Goal: Task Accomplishment & Management: Complete application form

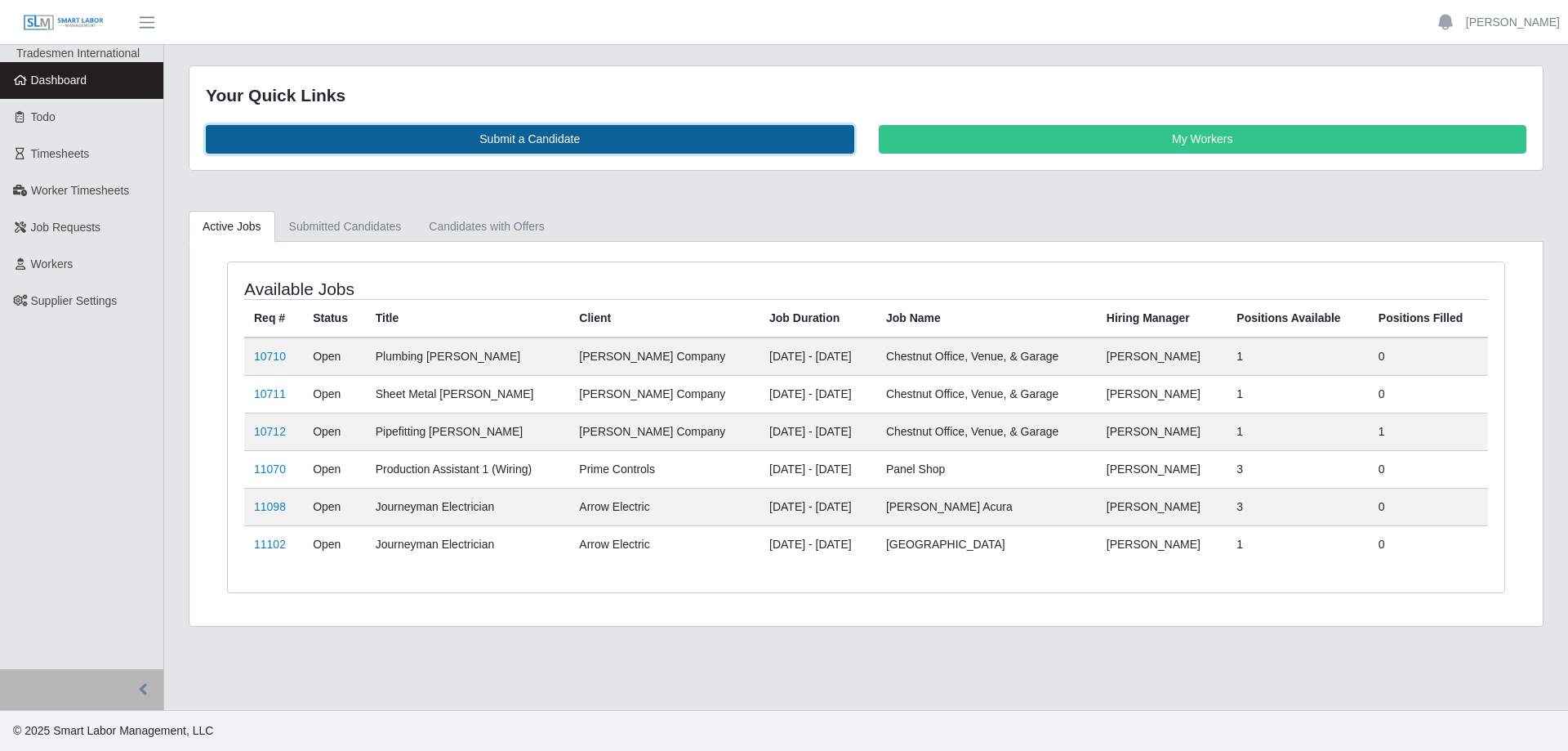
click at [519, 137] on link "Submit a Candidate" at bounding box center [531, 139] width 649 height 29
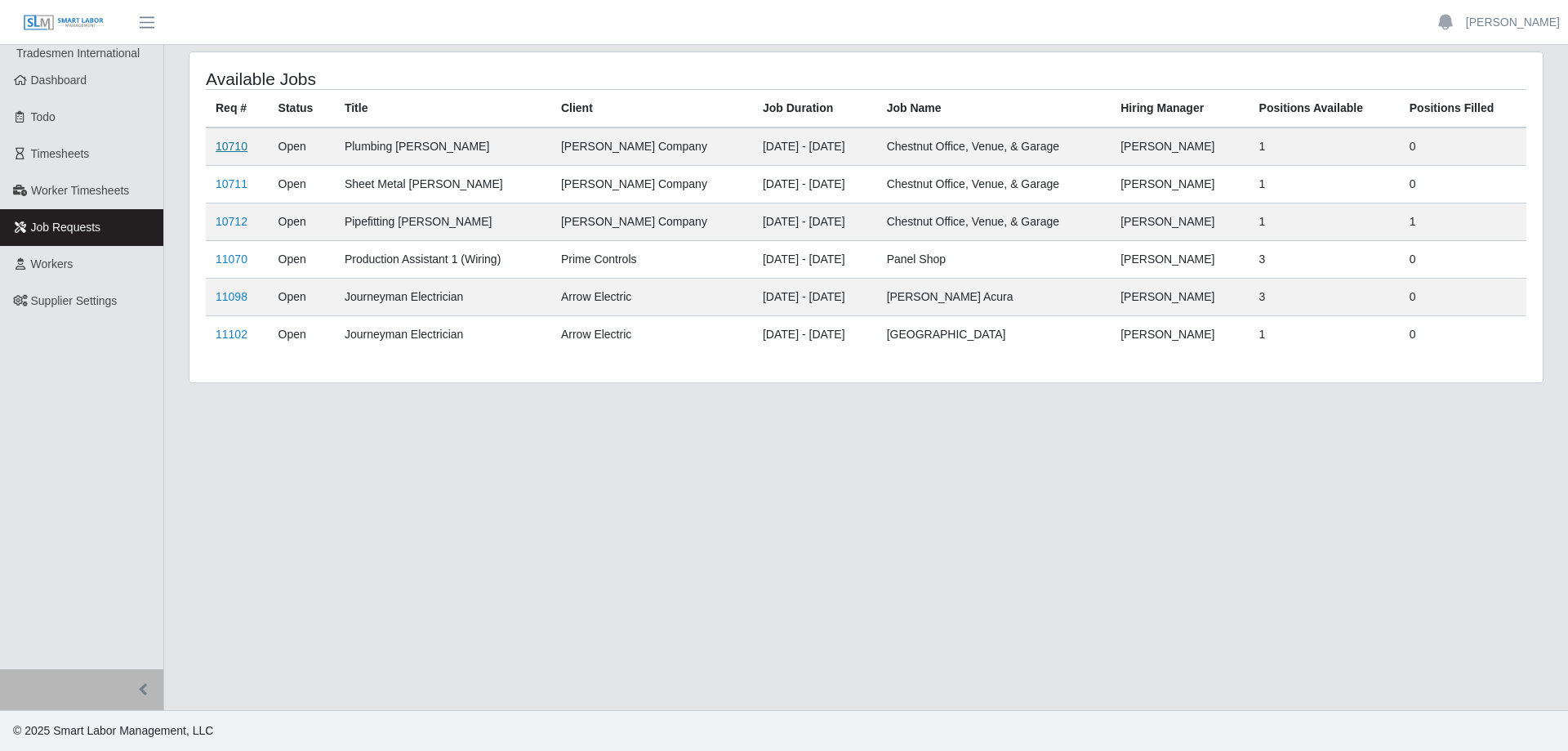
click at [227, 139] on link "10710" at bounding box center [232, 145] width 32 height 13
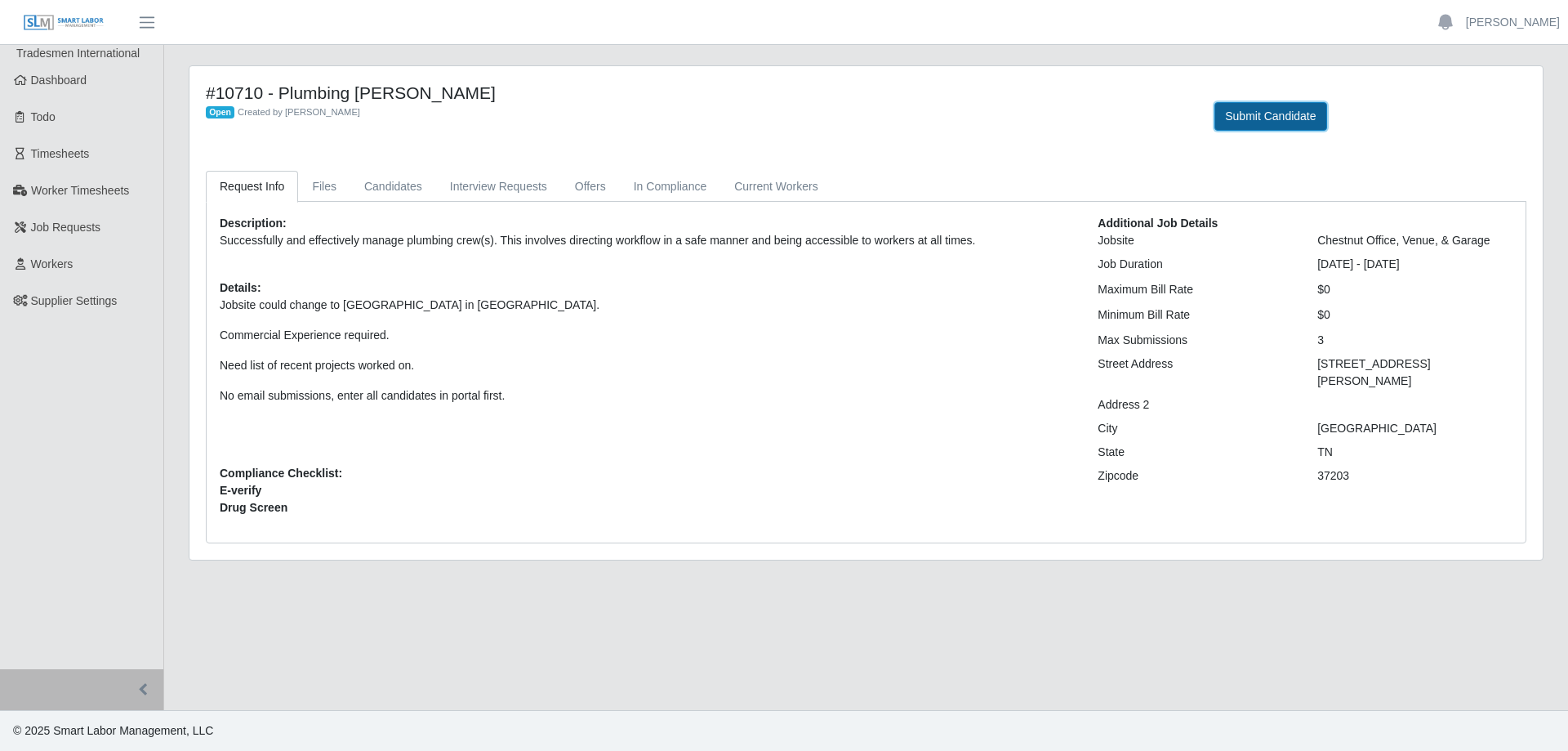
click at [1283, 114] on button "Submit Candidate" at bounding box center [1270, 117] width 112 height 29
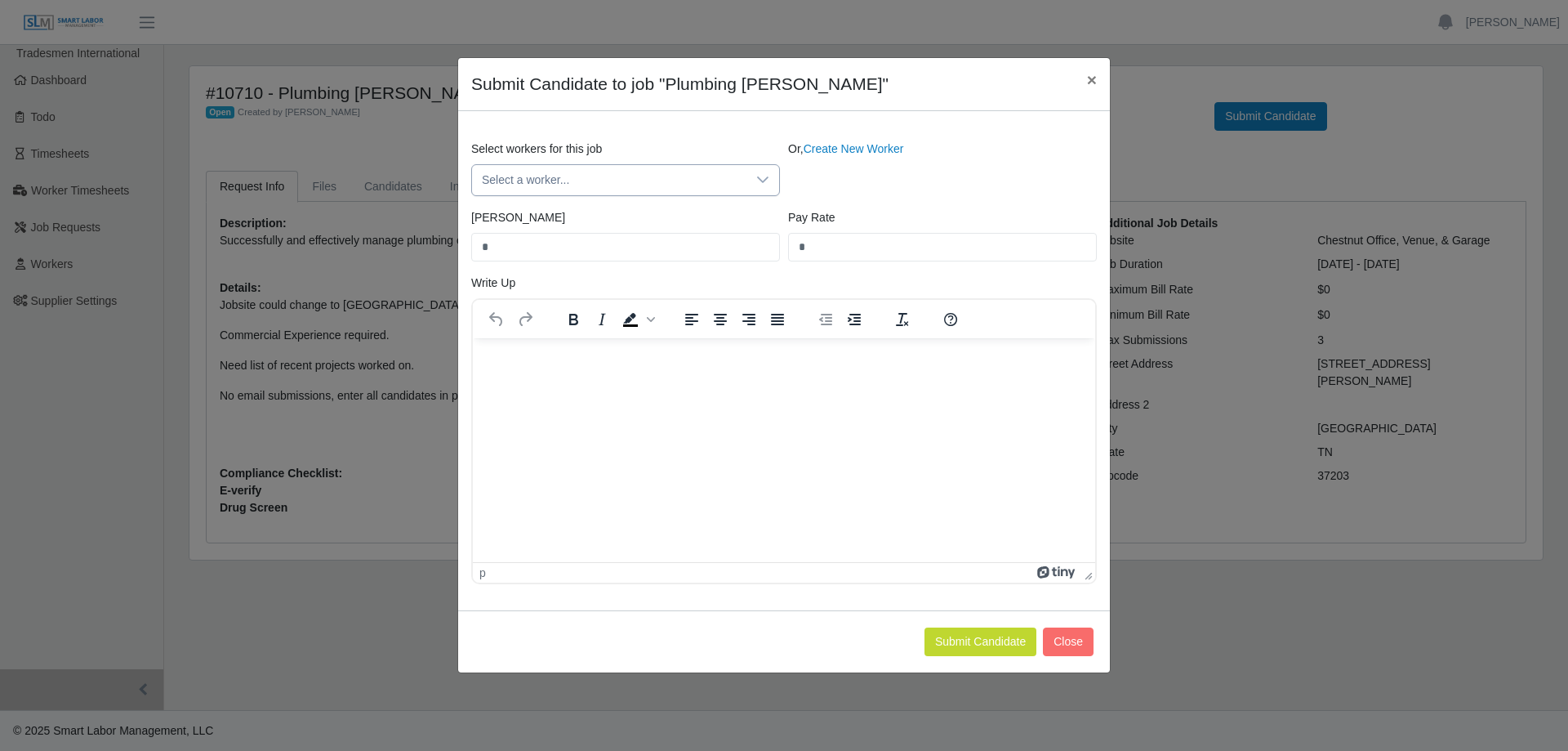
click at [686, 172] on span "Select a worker..." at bounding box center [609, 180] width 275 height 30
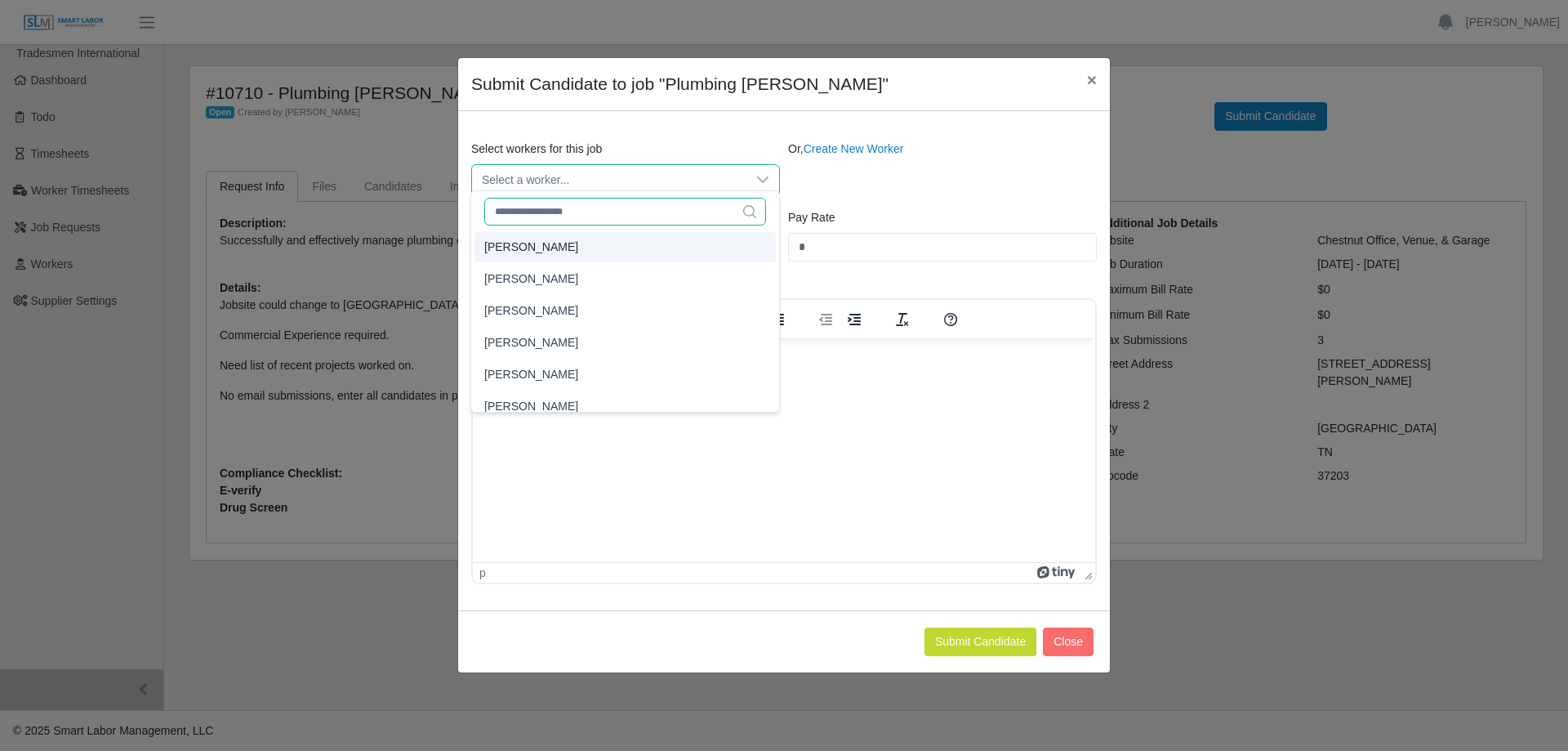
click at [600, 210] on input "text" at bounding box center [625, 212] width 282 height 28
click at [760, 175] on icon at bounding box center [763, 179] width 13 height 13
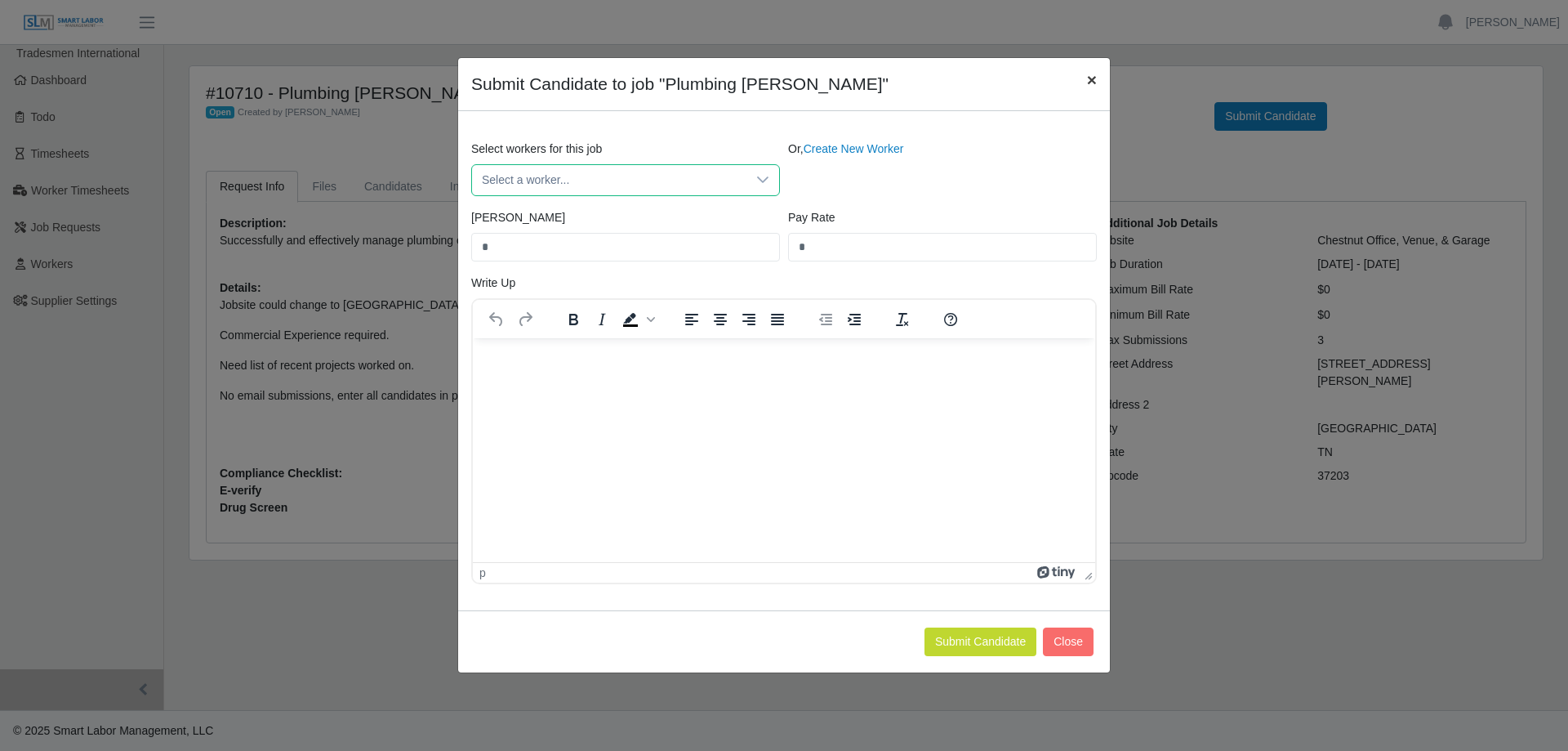
click at [1090, 75] on span "×" at bounding box center [1092, 80] width 10 height 19
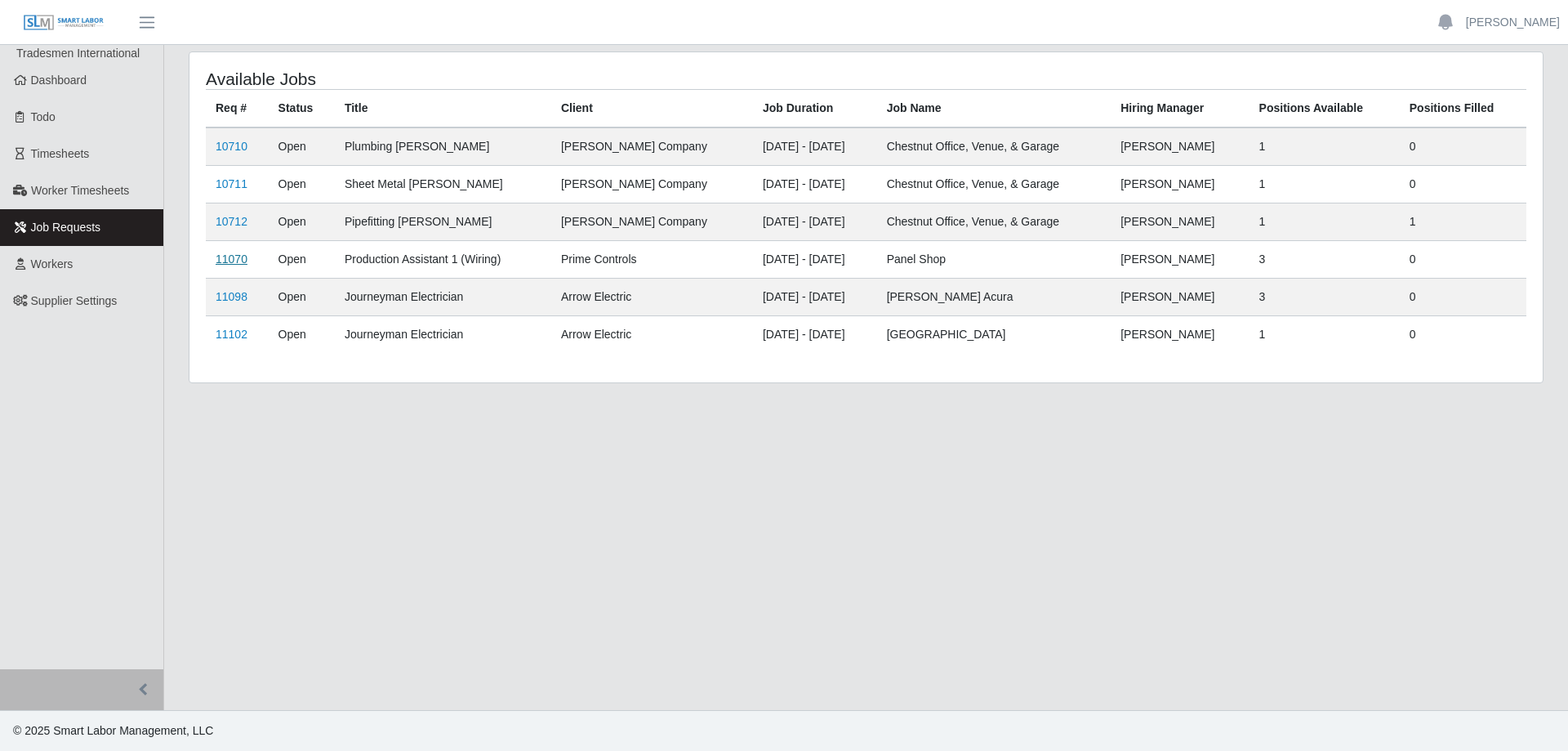
click at [235, 253] on link "11070" at bounding box center [232, 259] width 32 height 13
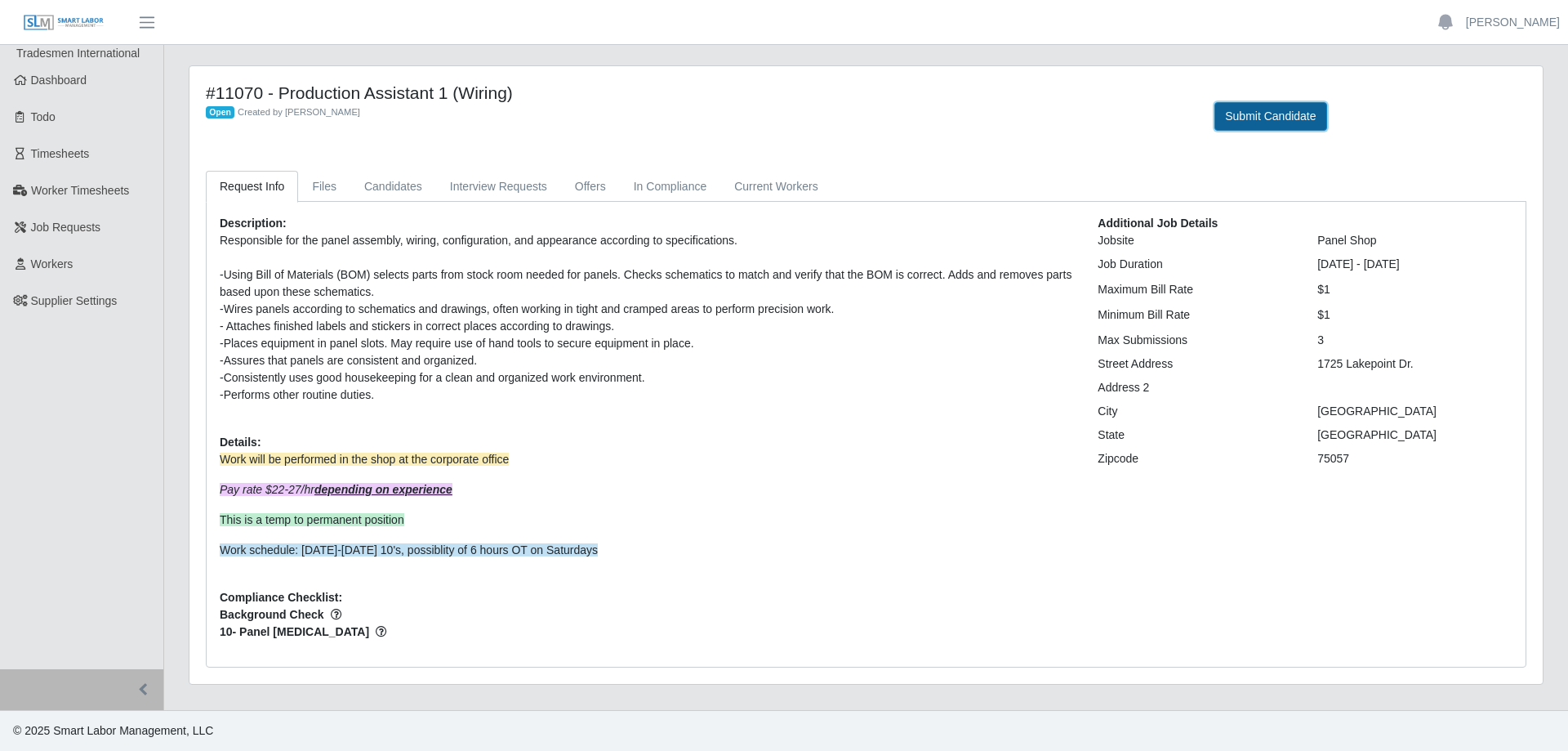
click at [1266, 103] on button "Submit Candidate" at bounding box center [1270, 117] width 112 height 29
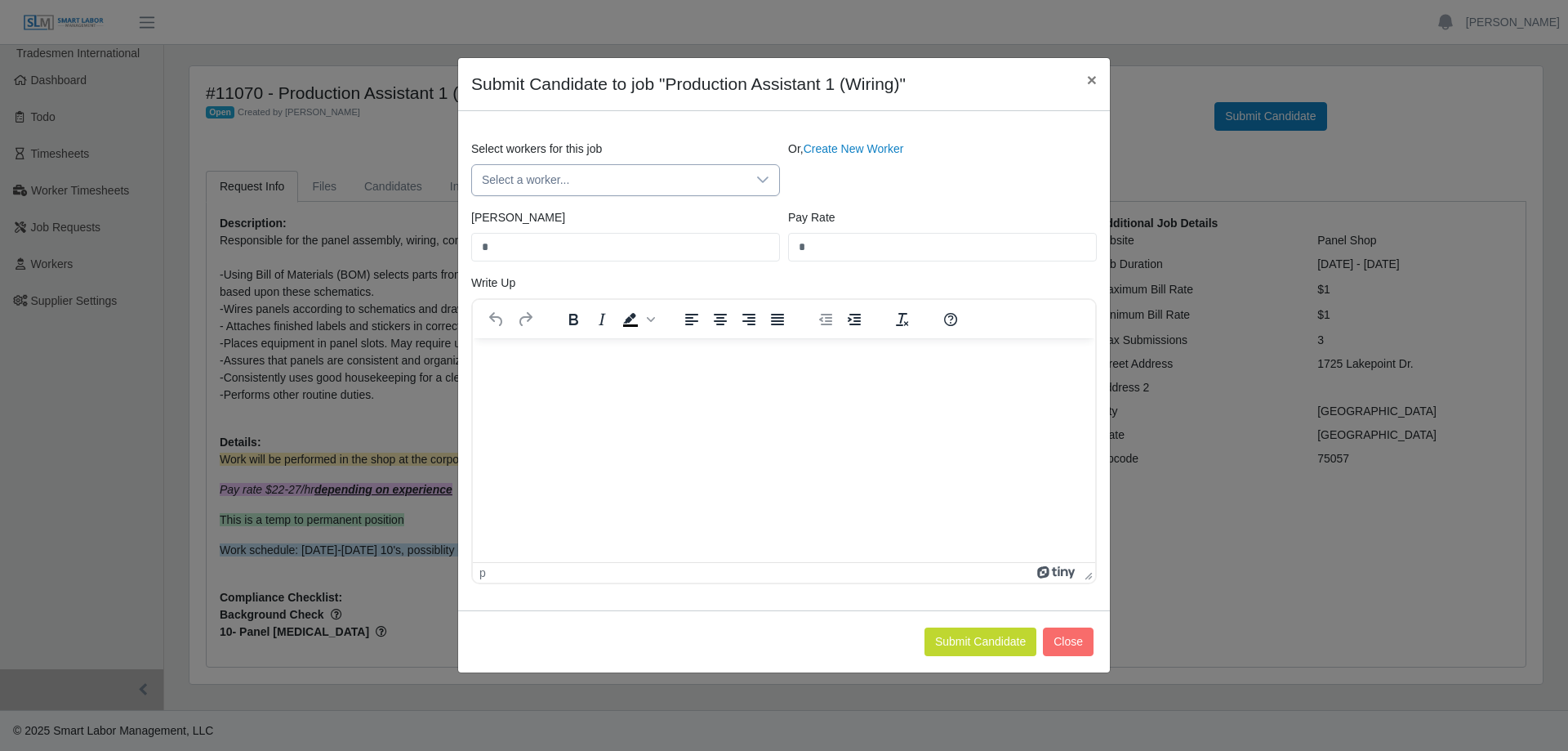
click at [757, 168] on div at bounding box center [763, 180] width 33 height 30
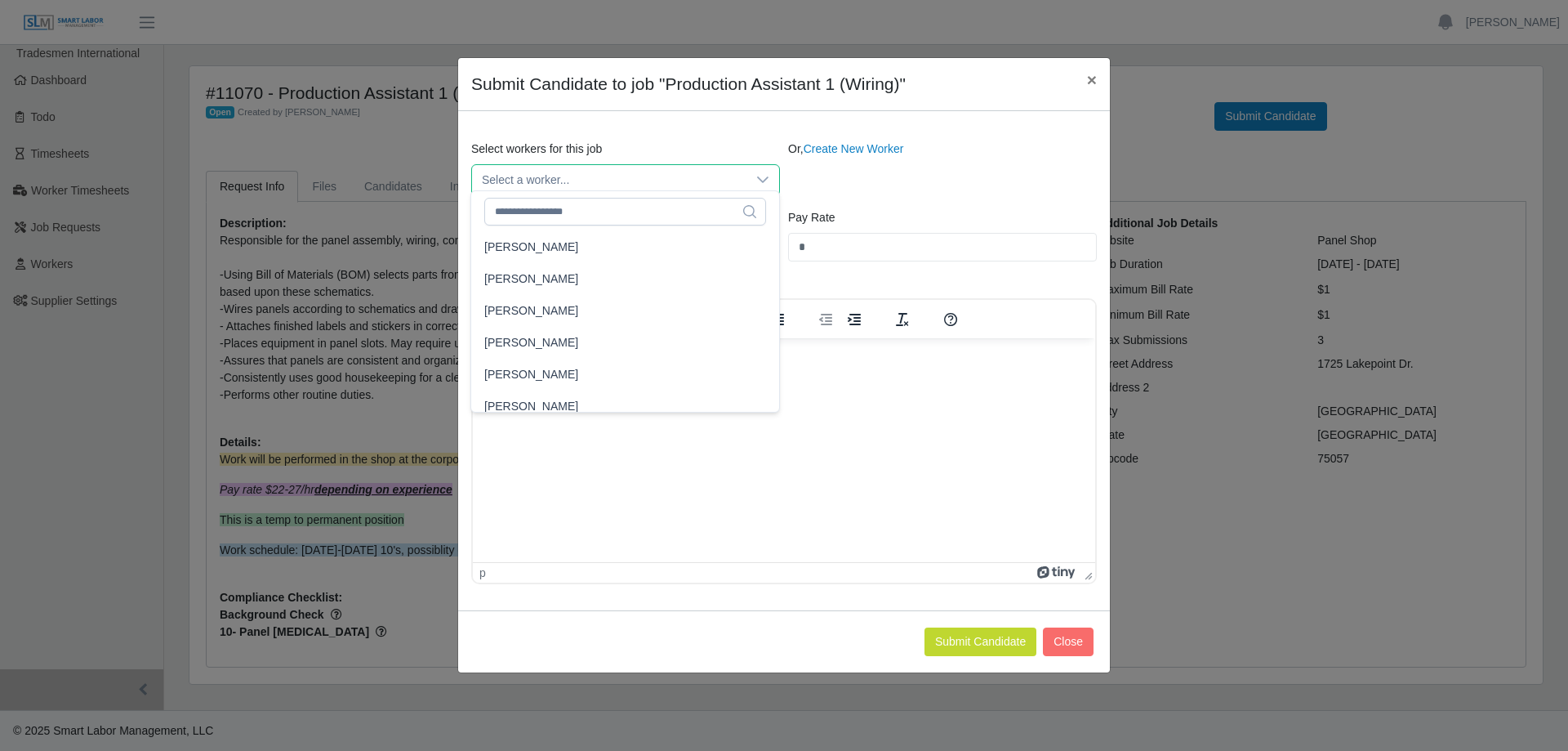
click at [889, 183] on div "Or, Create New Worker" at bounding box center [943, 168] width 317 height 56
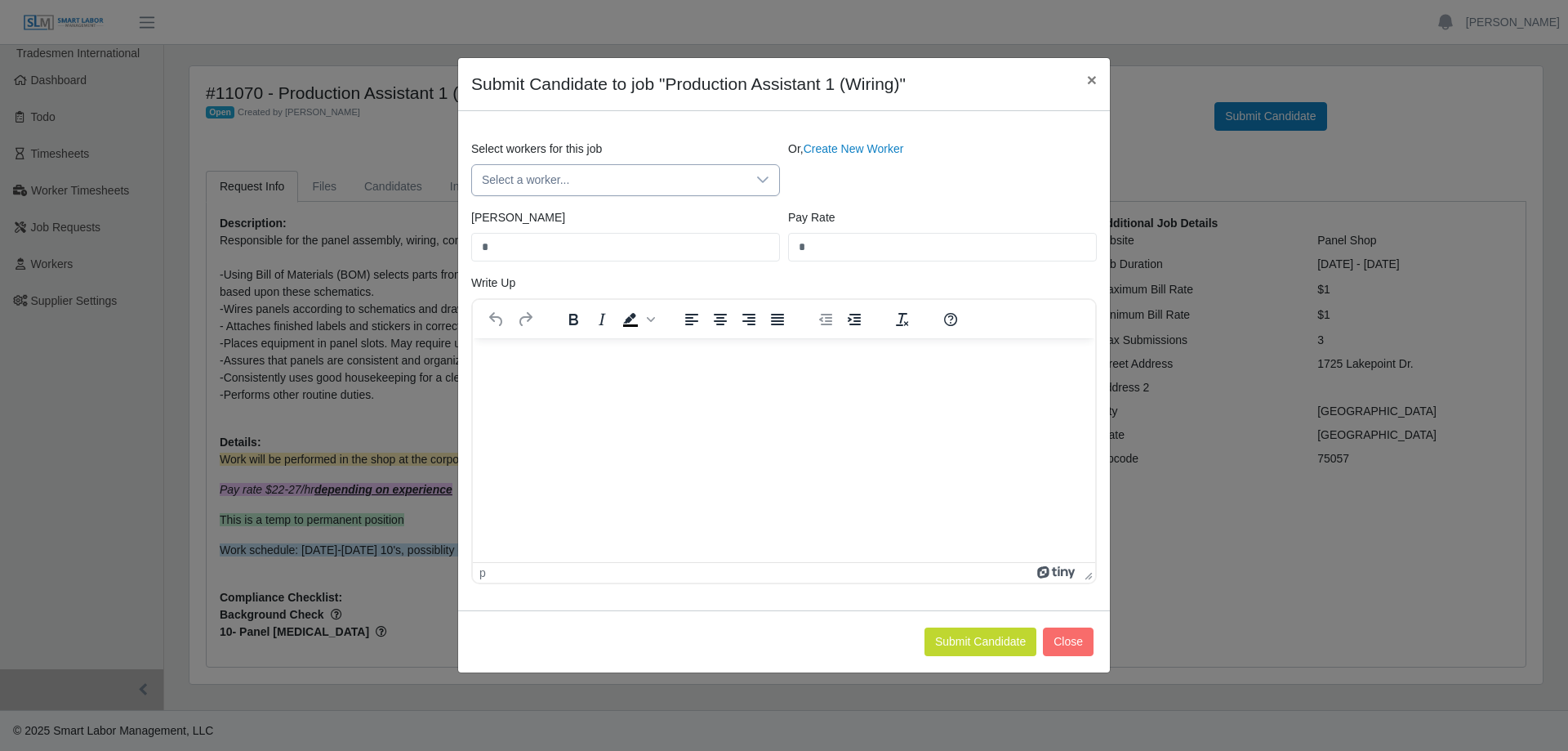
click at [772, 179] on div at bounding box center [763, 180] width 33 height 30
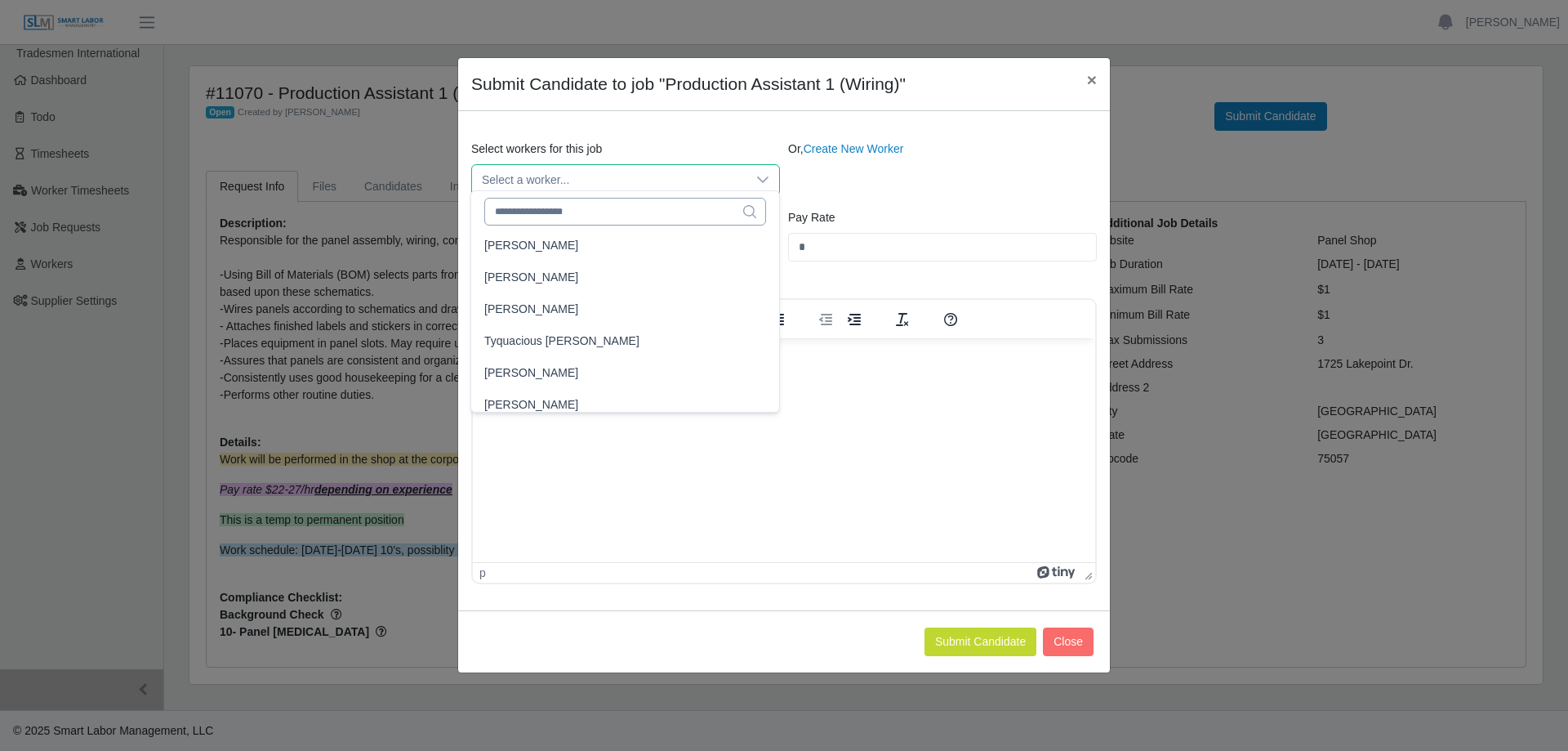
scroll to position [7769, 0]
click at [546, 175] on span "Select a worker..." at bounding box center [609, 180] width 275 height 30
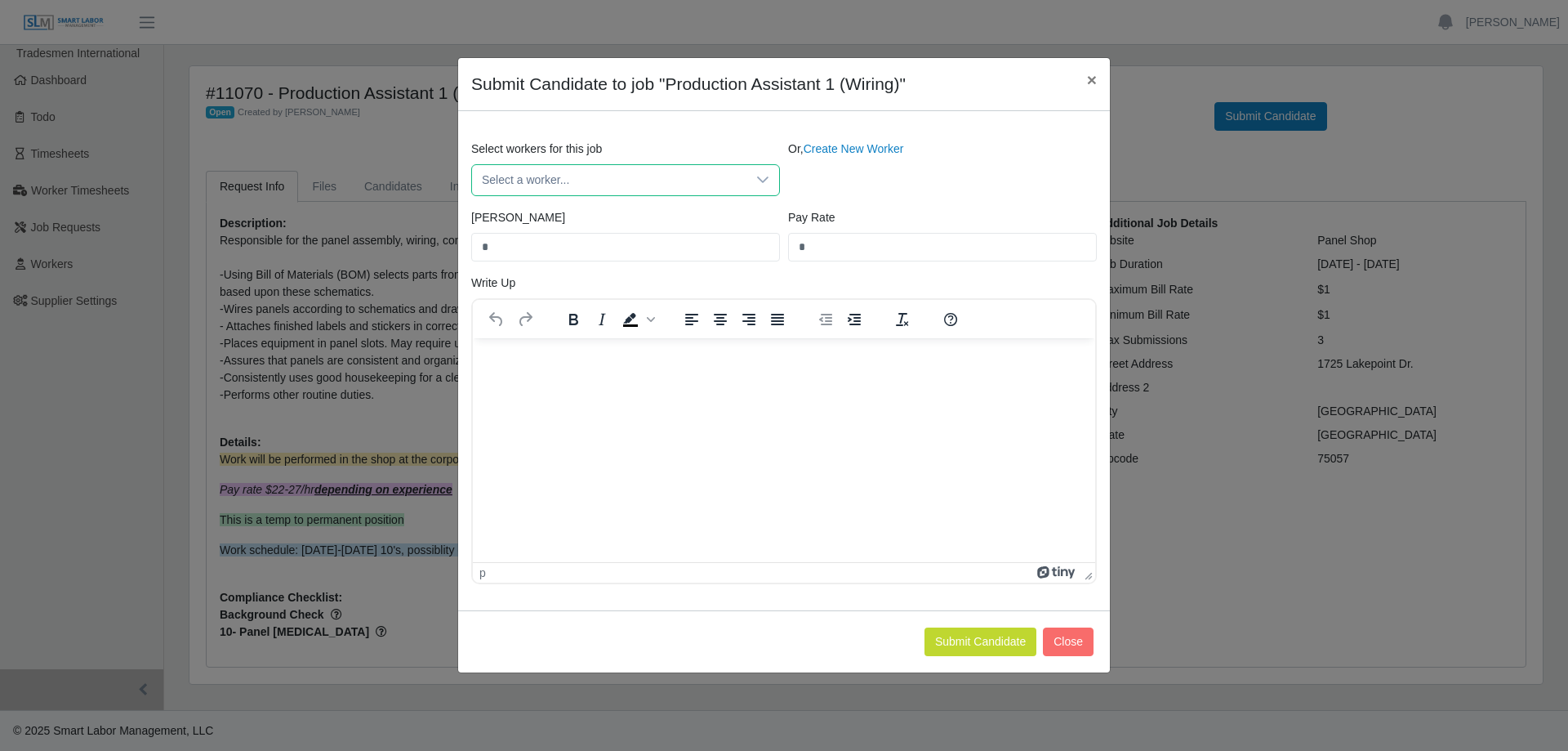
click at [619, 165] on span "Select a worker..." at bounding box center [609, 180] width 275 height 30
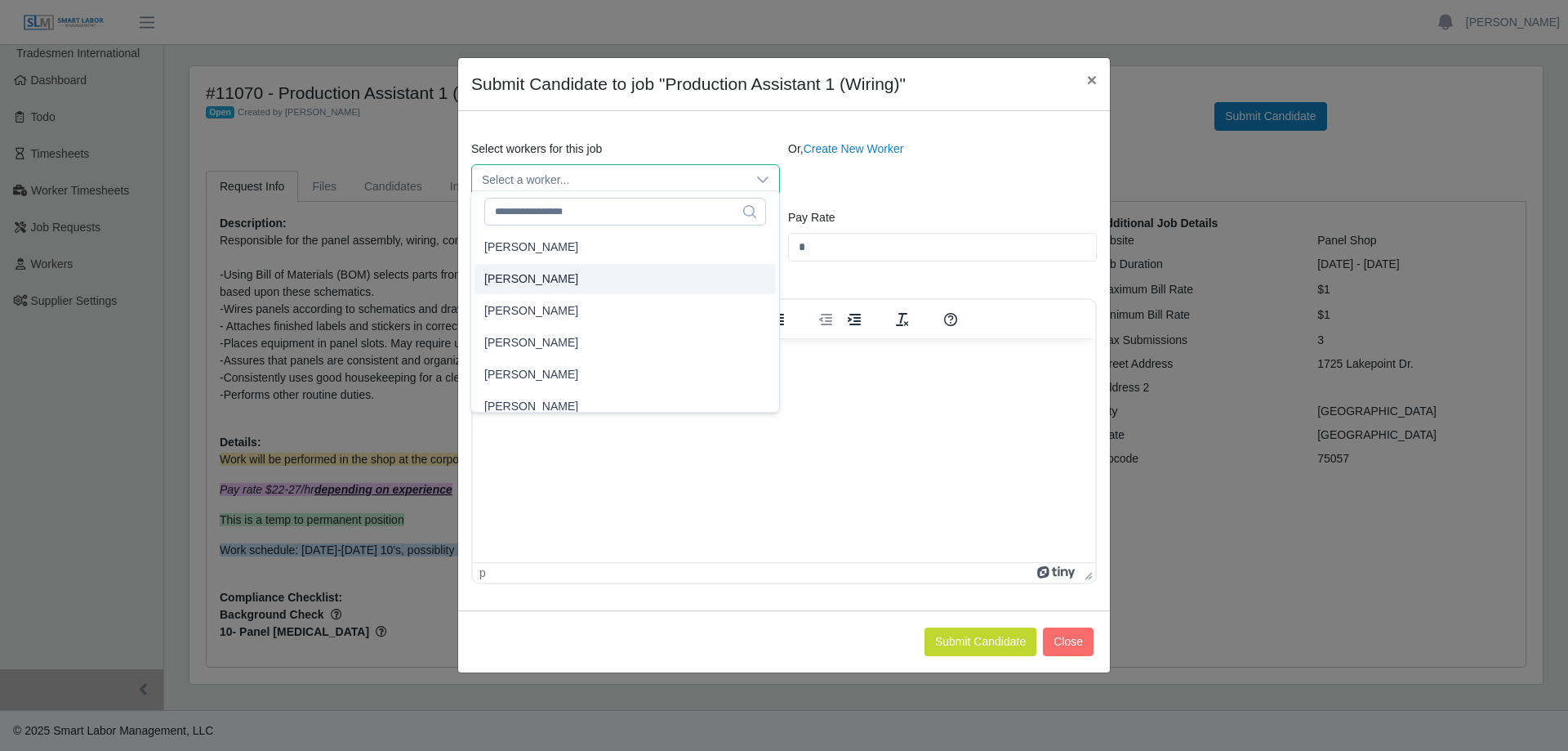
scroll to position [10, 0]
click at [1090, 84] on span "×" at bounding box center [1092, 80] width 10 height 19
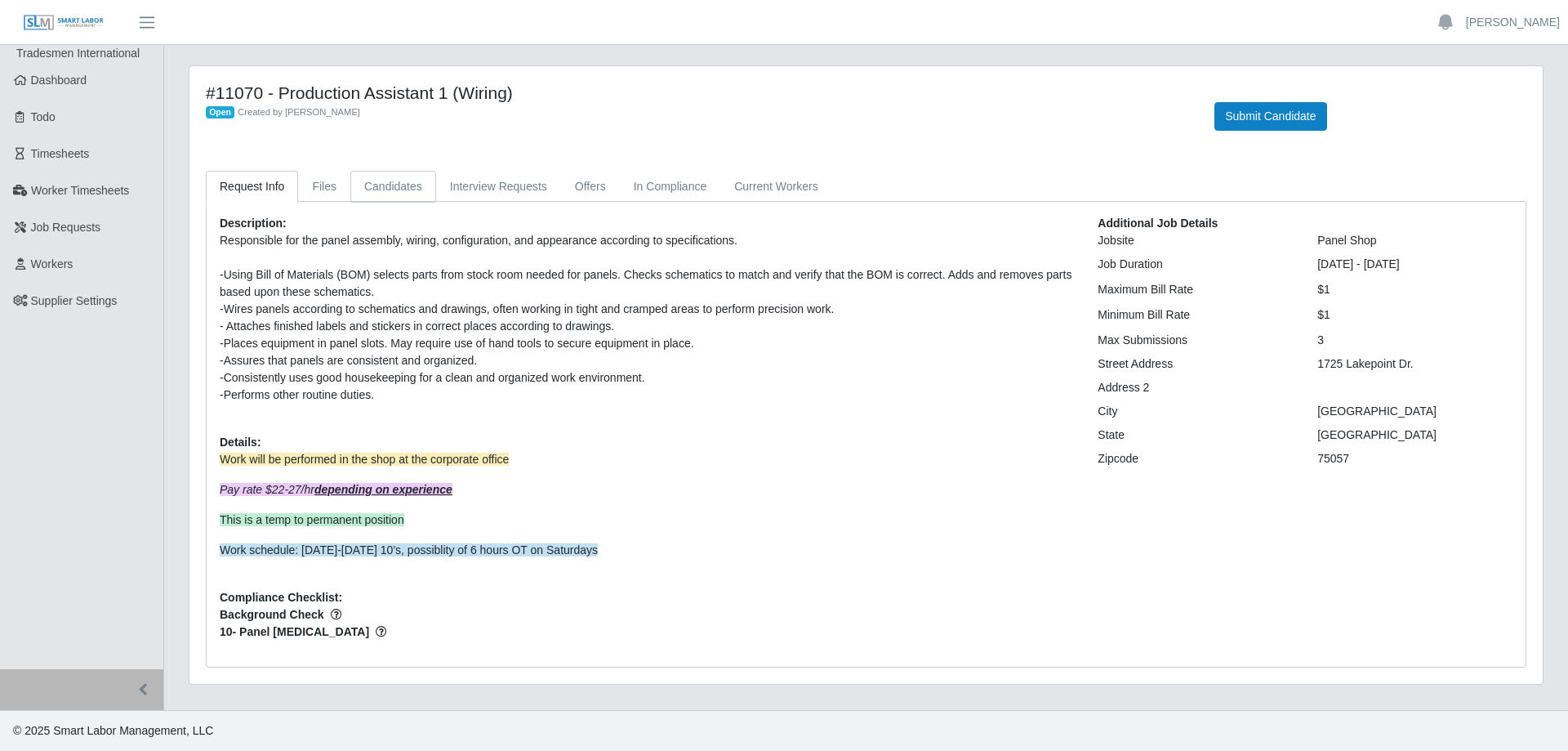
click at [384, 185] on link "Candidates" at bounding box center [393, 186] width 86 height 32
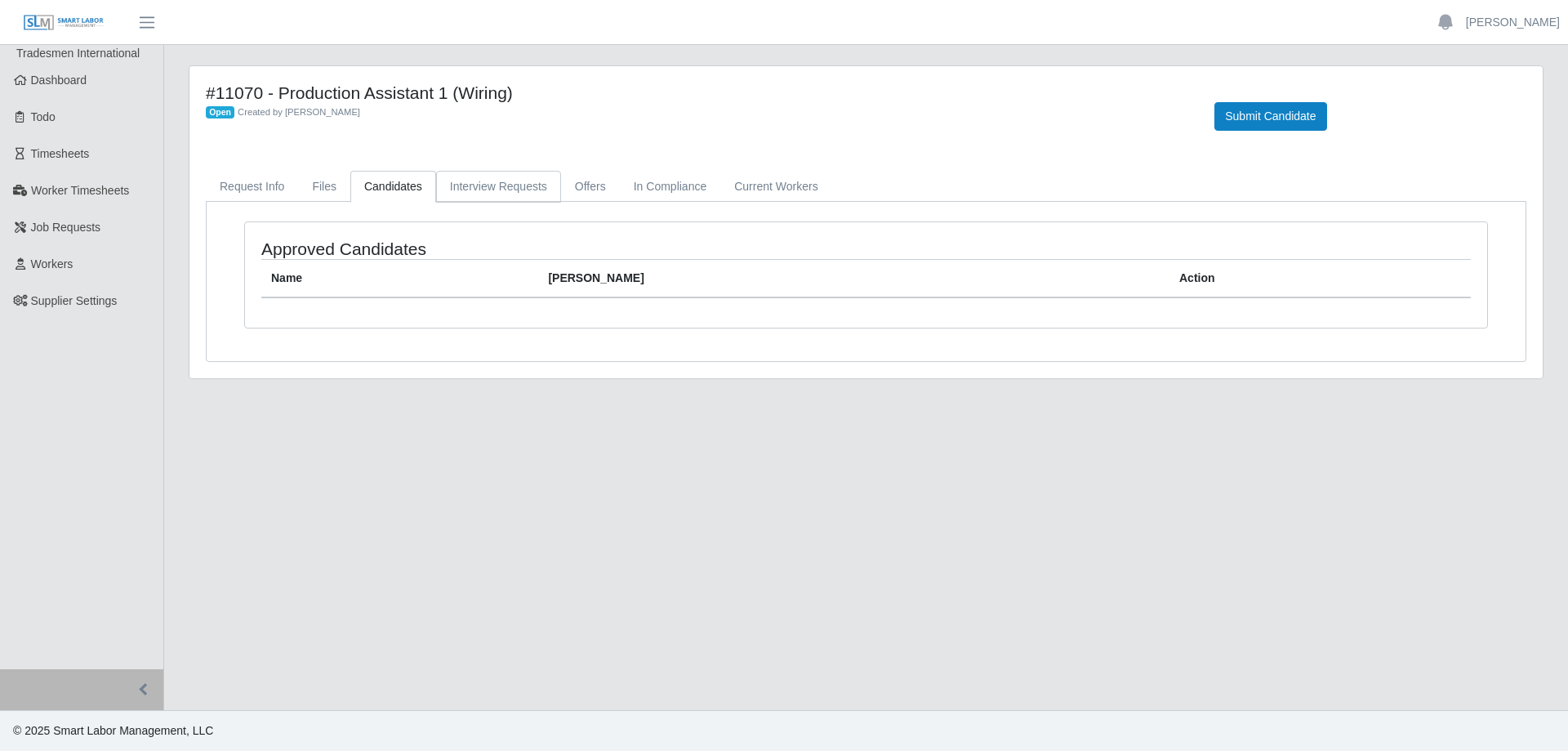
click at [451, 187] on link "Interview Requests" at bounding box center [499, 186] width 125 height 32
click at [561, 183] on link "Offers" at bounding box center [590, 186] width 59 height 32
click at [627, 187] on link "In Compliance" at bounding box center [671, 186] width 102 height 32
click at [737, 184] on link "Current Workers" at bounding box center [777, 186] width 112 height 32
click at [331, 191] on link "Files" at bounding box center [325, 186] width 53 height 32
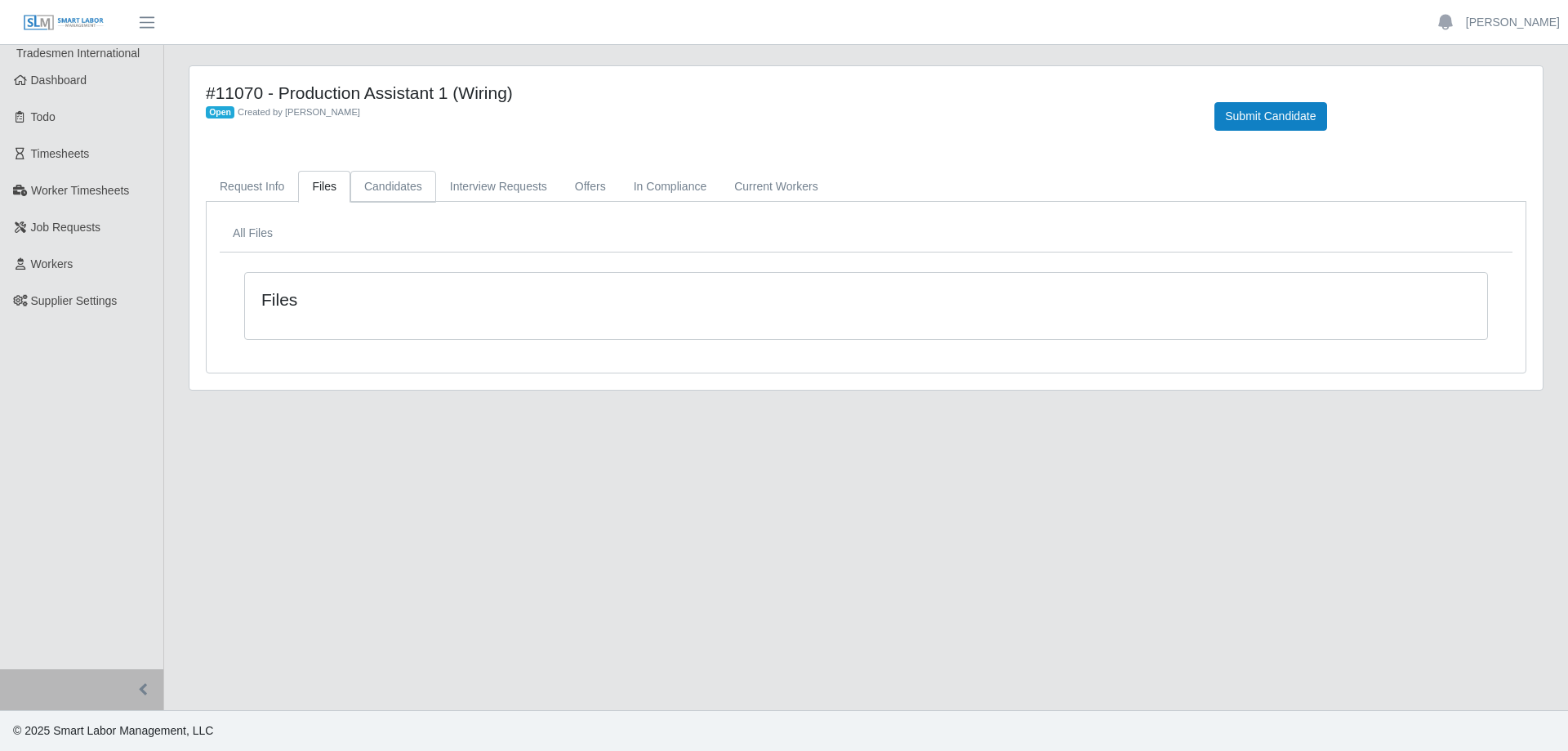
click at [382, 183] on link "Candidates" at bounding box center [393, 186] width 86 height 32
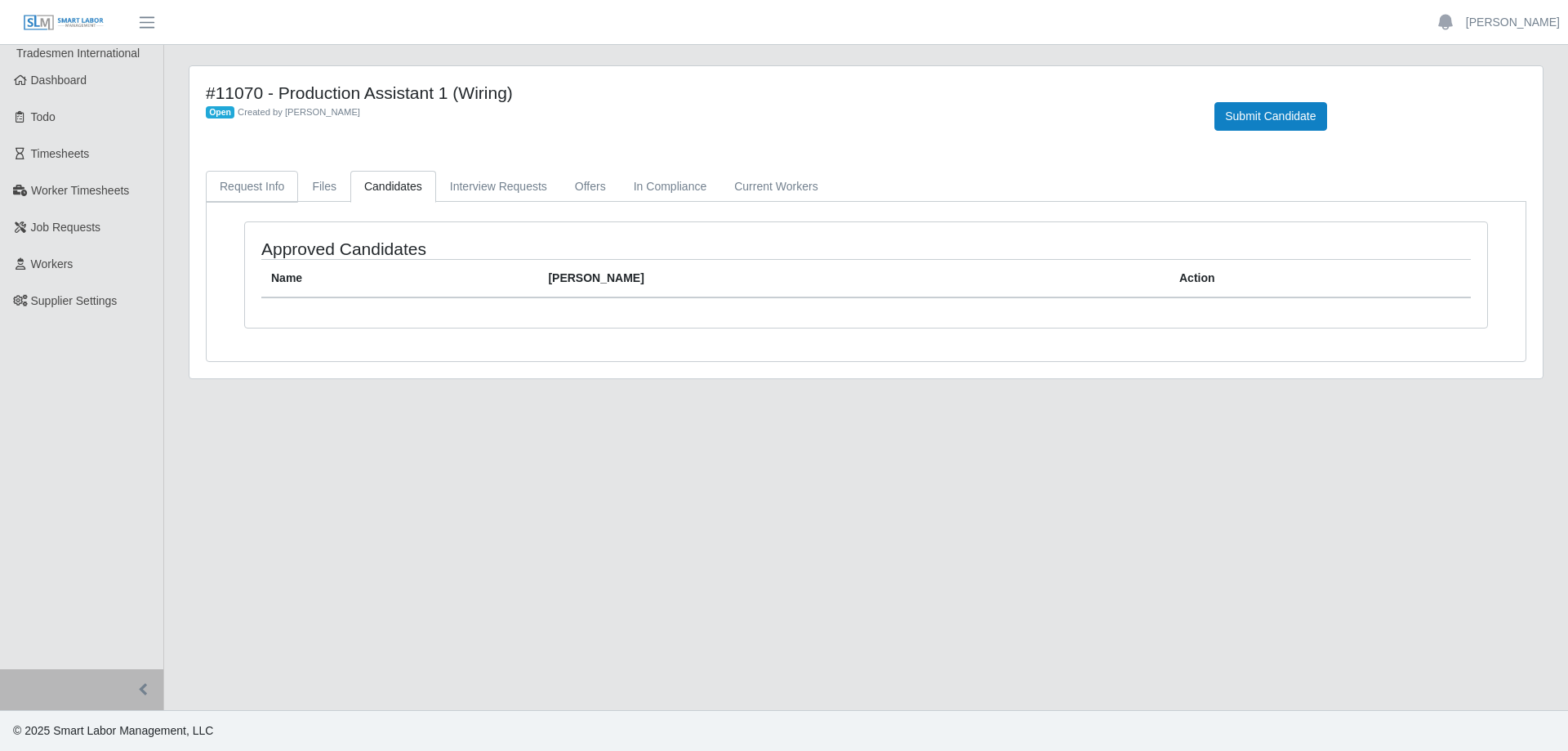
click at [259, 186] on link "Request Info" at bounding box center [252, 186] width 93 height 32
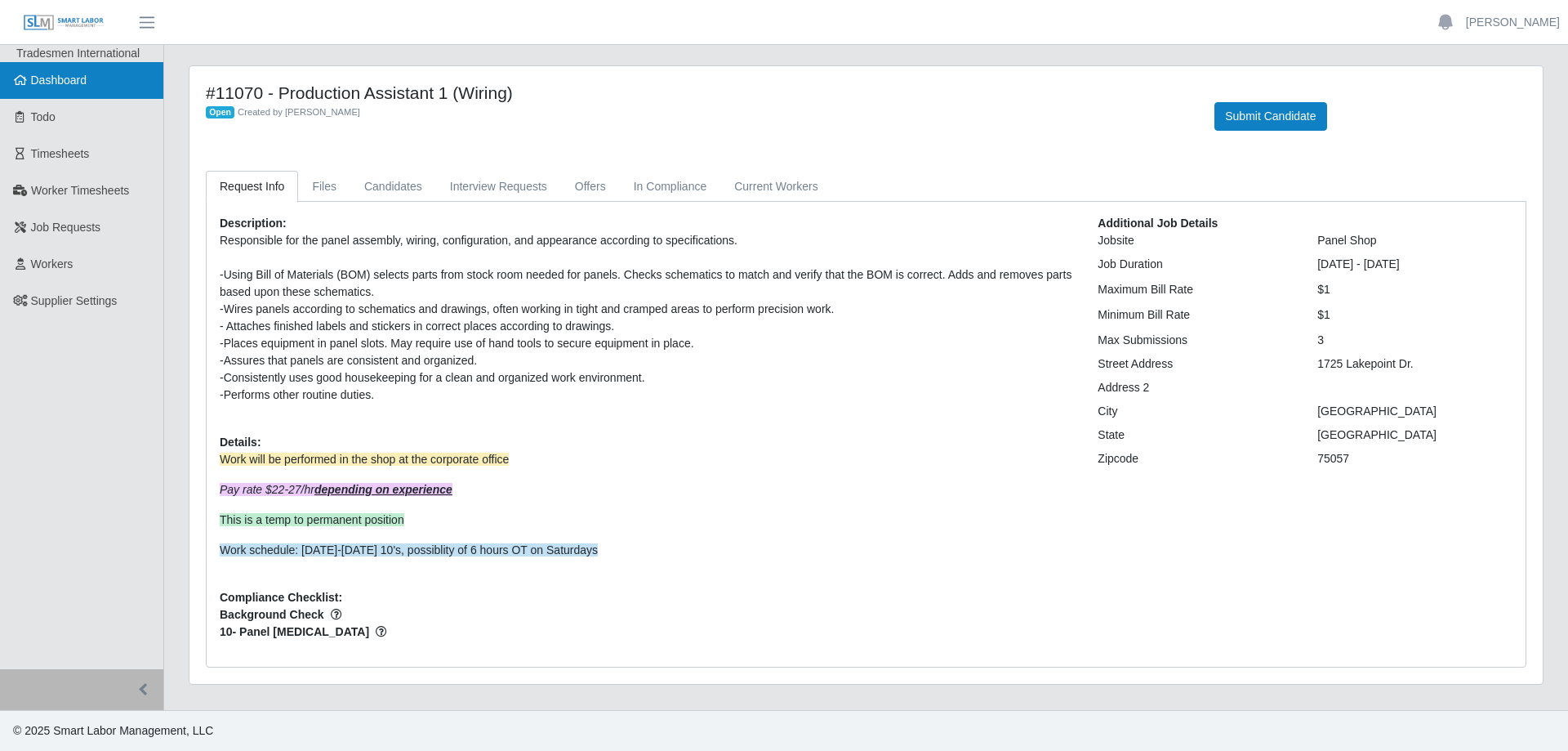
click at [68, 91] on link "Dashboard" at bounding box center [82, 80] width 163 height 37
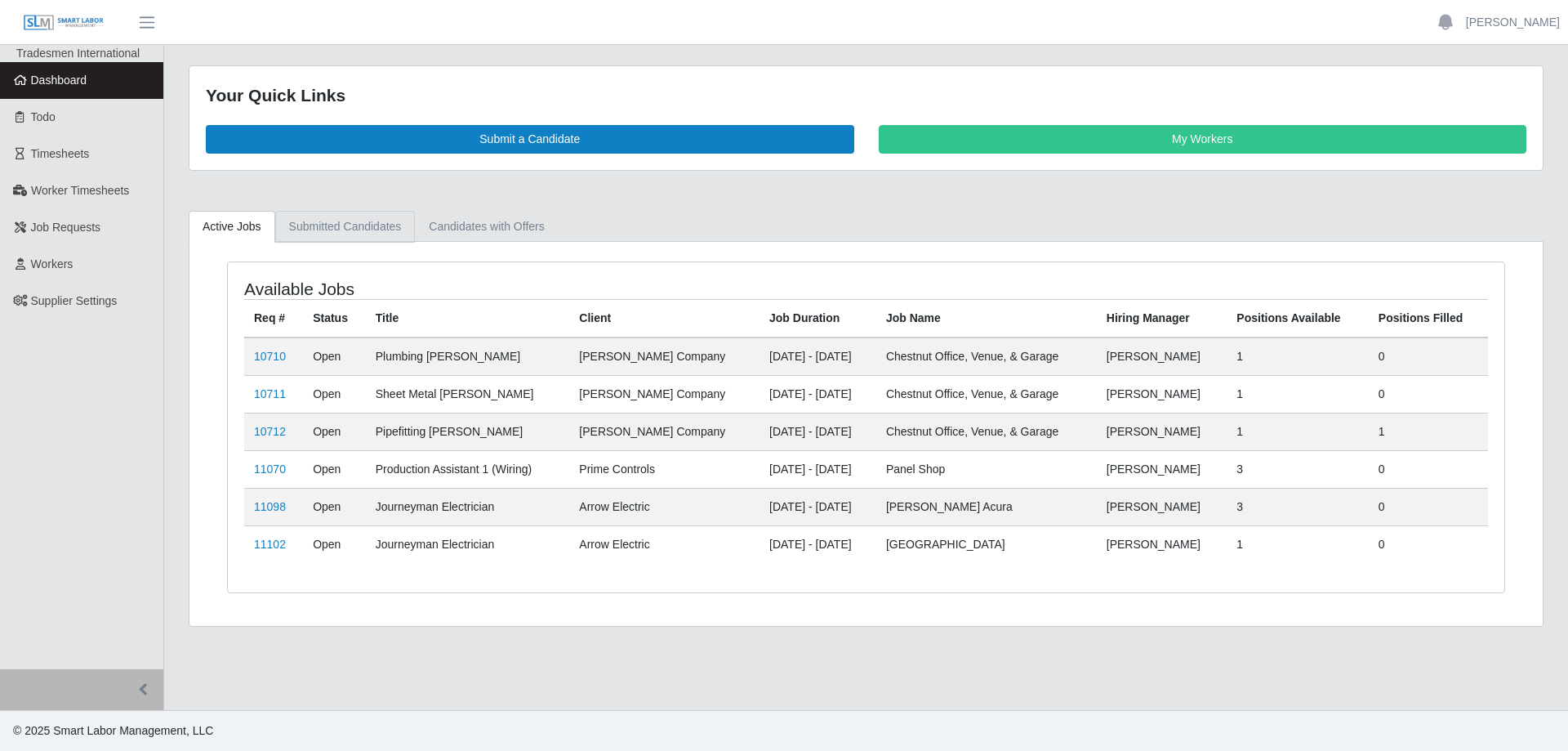
click at [348, 231] on link "Submitted Candidates" at bounding box center [345, 227] width 140 height 32
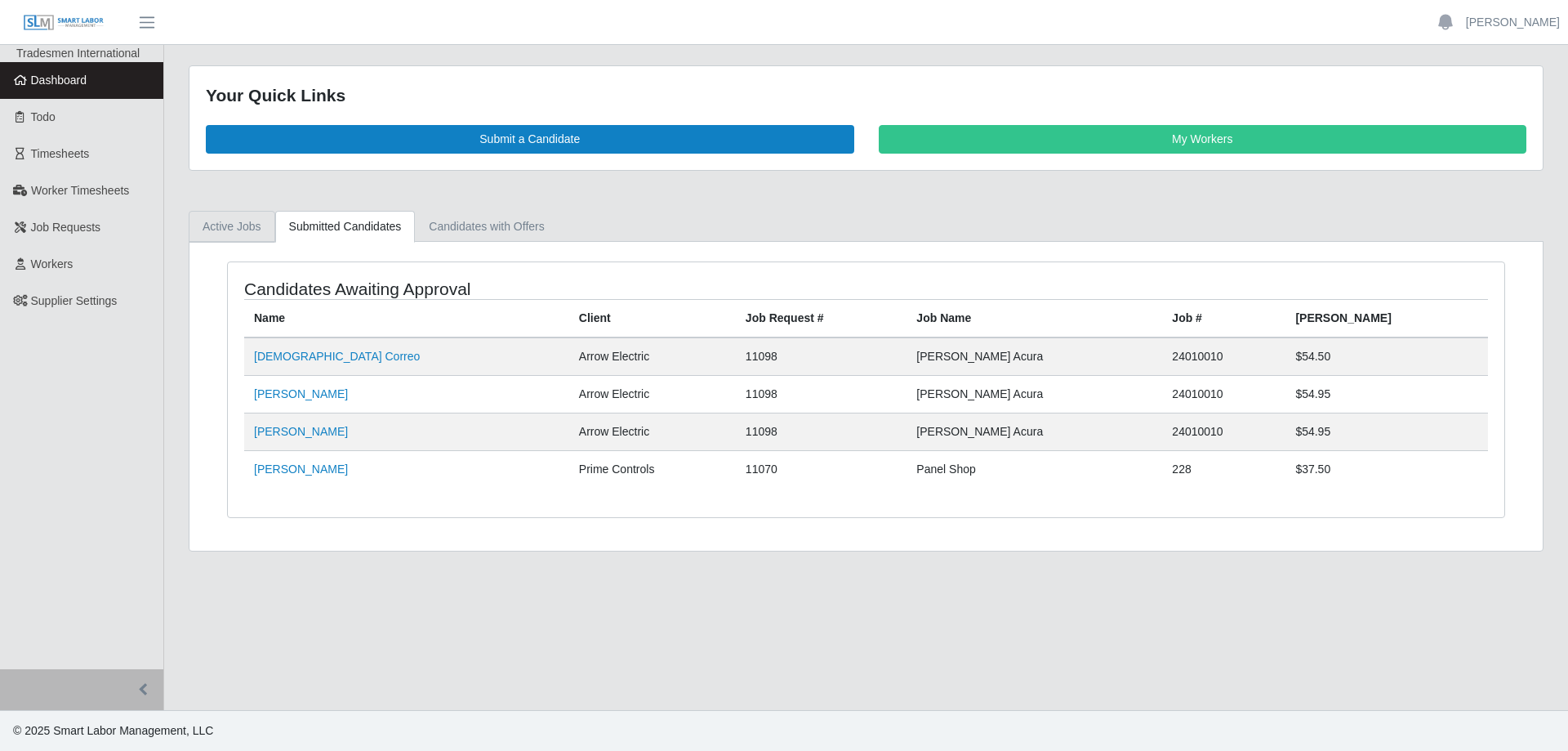
click at [241, 222] on link "Active Jobs" at bounding box center [232, 227] width 87 height 32
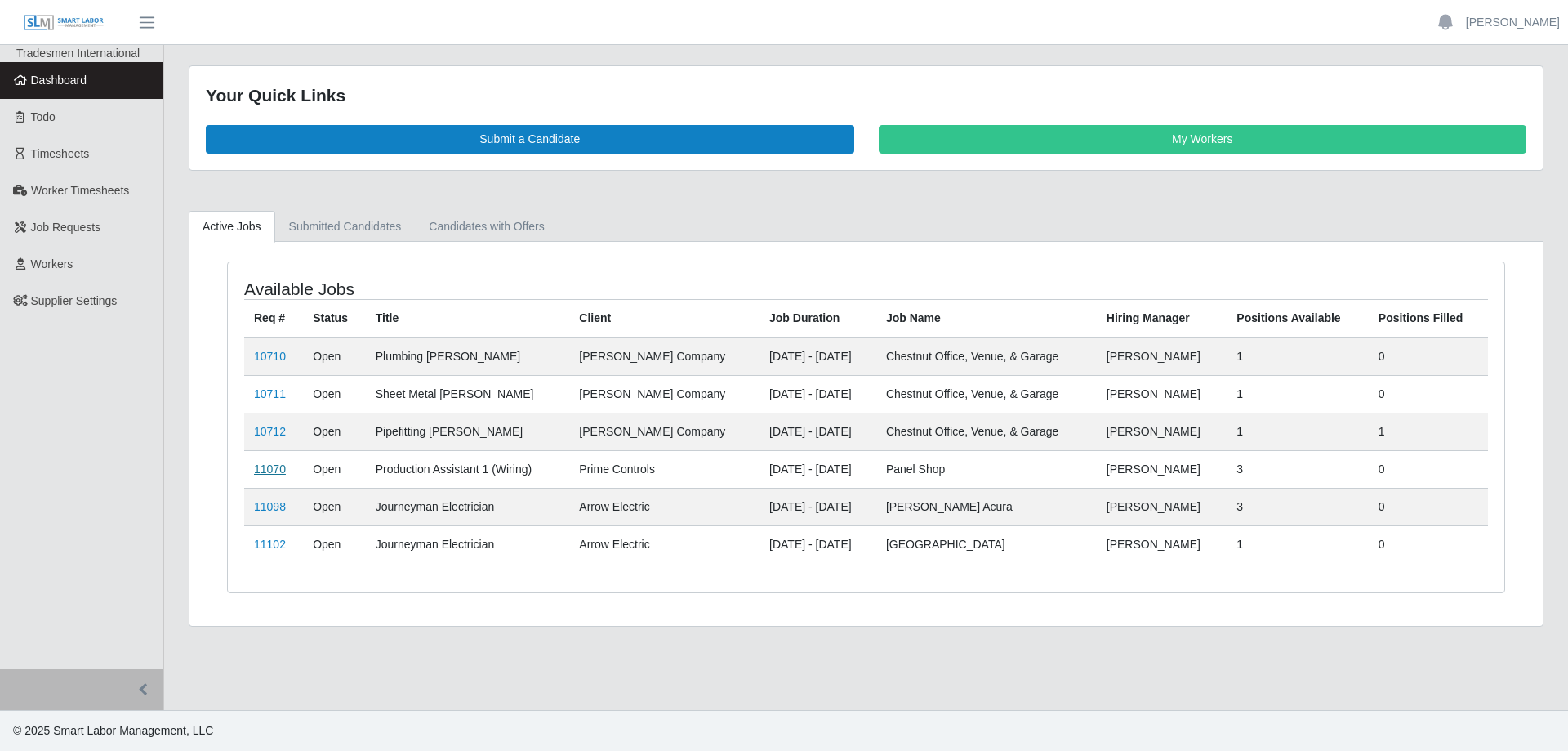
click at [271, 462] on link "11070" at bounding box center [270, 468] width 32 height 13
click at [275, 462] on link "11070" at bounding box center [270, 468] width 32 height 13
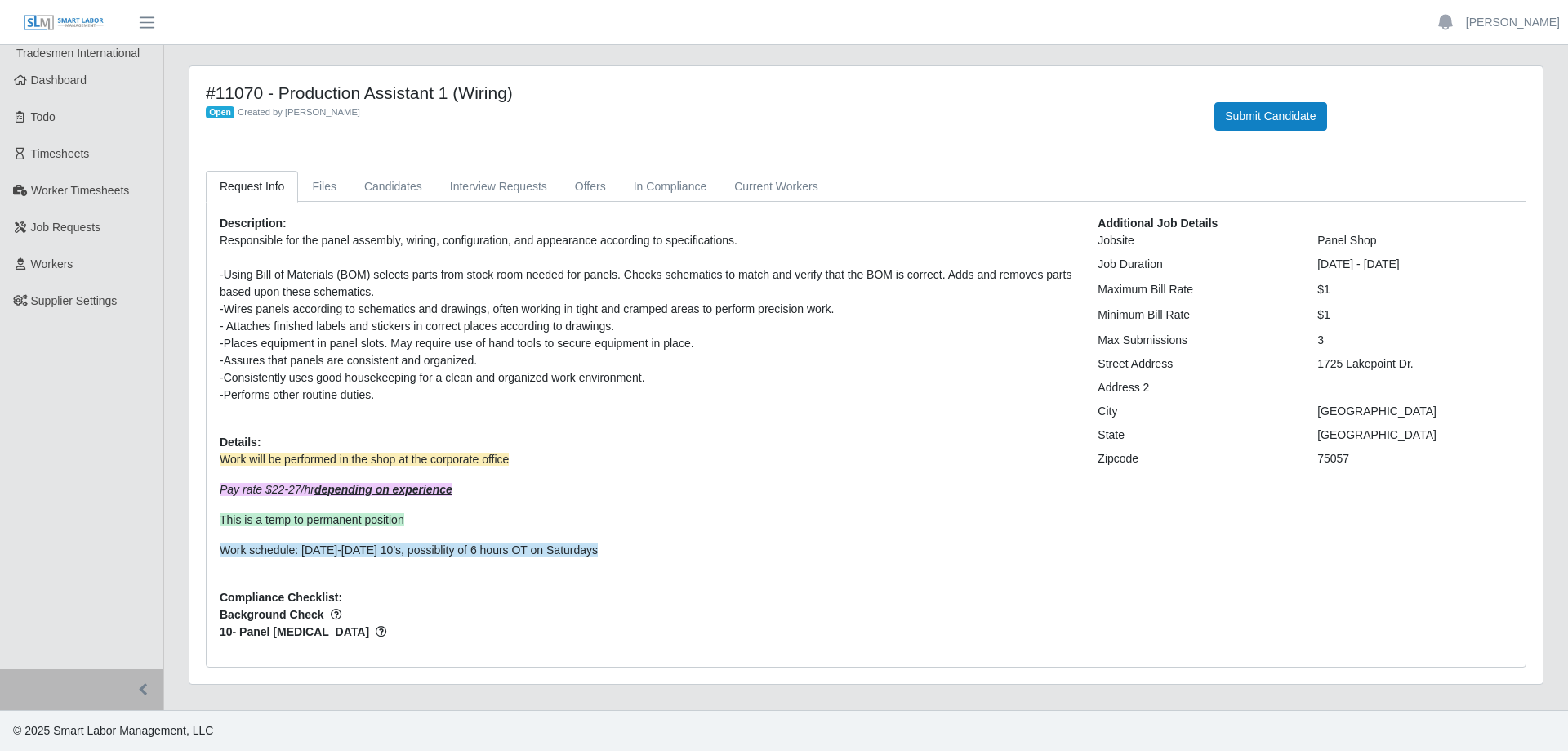
click at [267, 181] on link "Request Info" at bounding box center [252, 186] width 93 height 32
drag, startPoint x: 294, startPoint y: 174, endPoint x: 326, endPoint y: 178, distance: 32.2
click at [299, 175] on link "Files" at bounding box center [325, 186] width 53 height 32
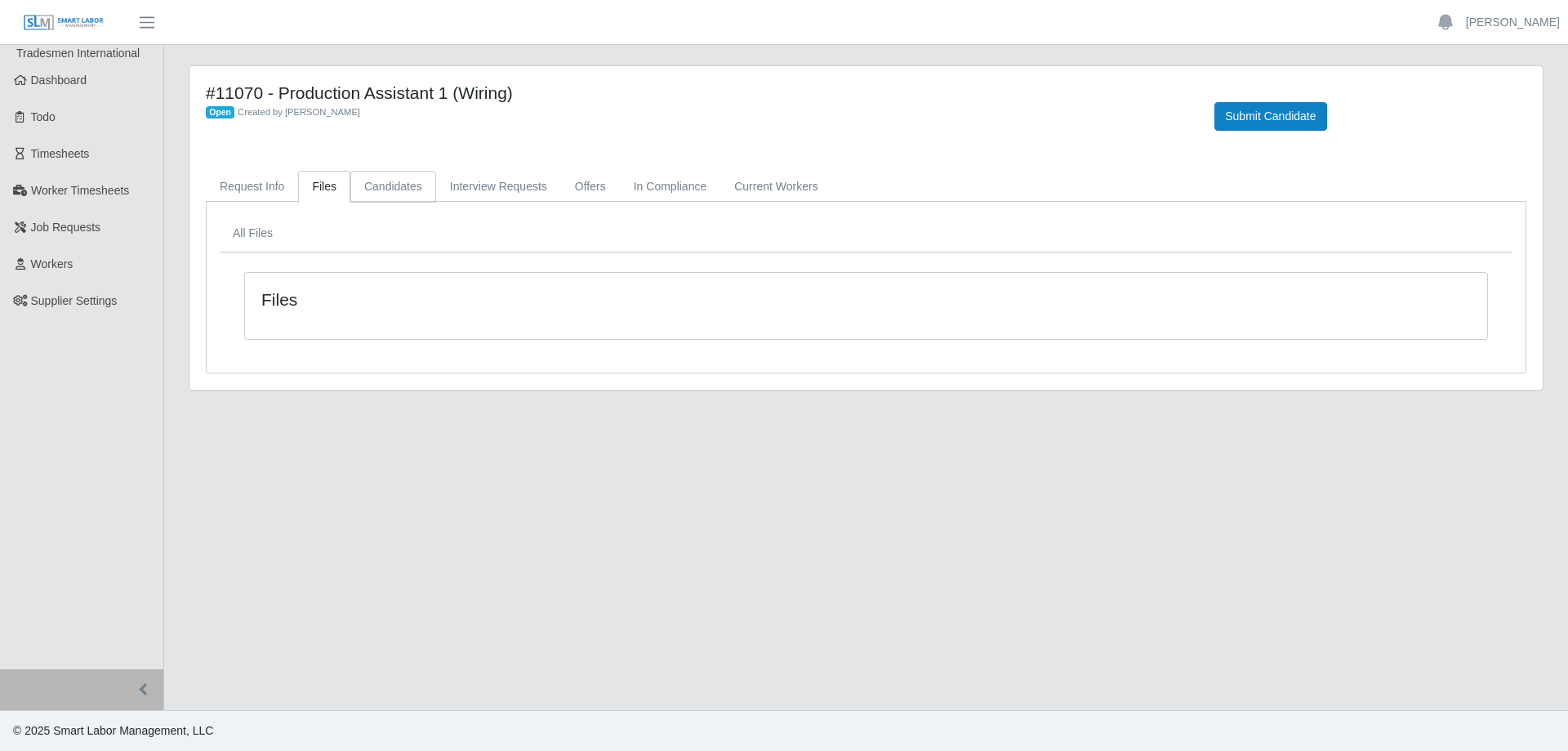
click at [399, 187] on link "Candidates" at bounding box center [393, 186] width 86 height 32
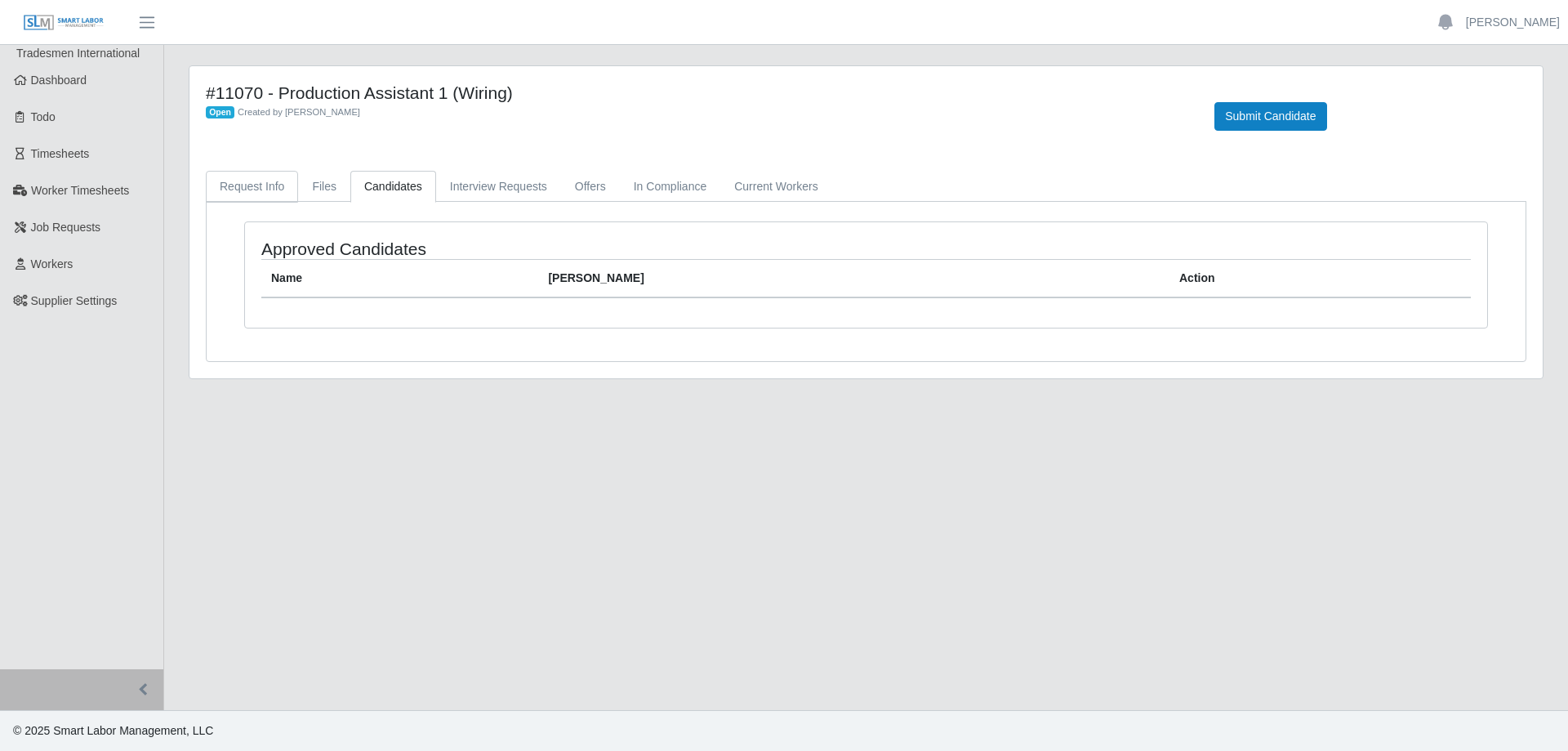
click at [266, 179] on link "Request Info" at bounding box center [252, 186] width 93 height 32
